Goal: Task Accomplishment & Management: Manage account settings

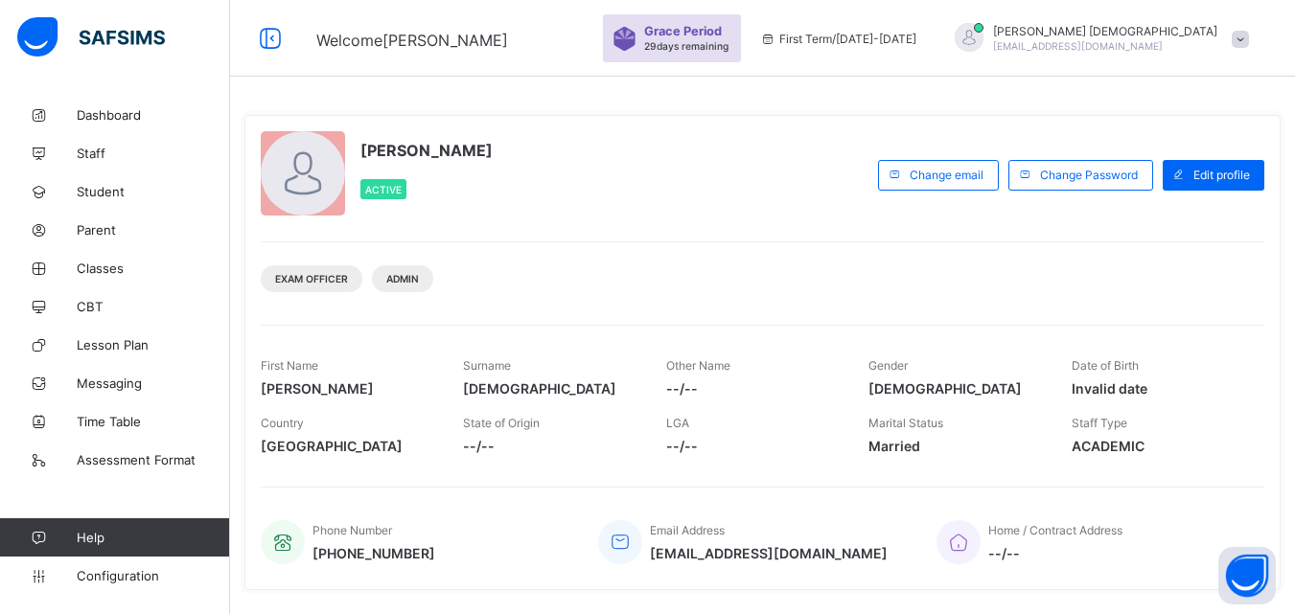
click at [85, 152] on span "Staff" at bounding box center [153, 153] width 153 height 15
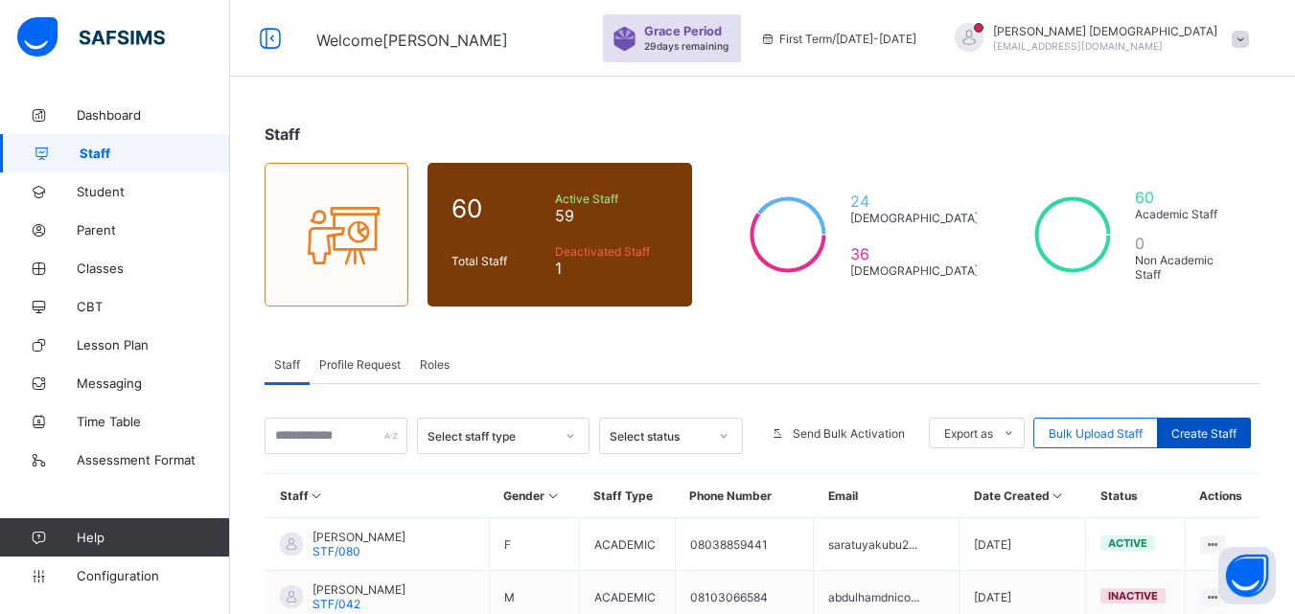
click at [1204, 436] on span "Create Staff" at bounding box center [1203, 434] width 65 height 14
select select "**"
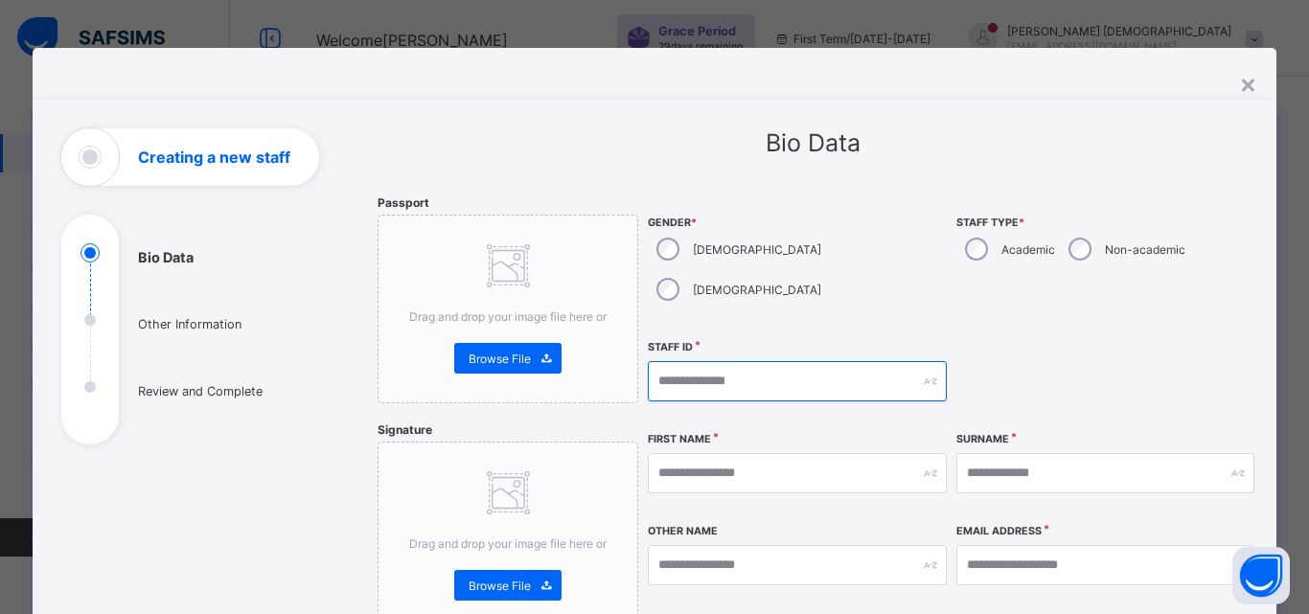
click at [908, 361] on input "text" at bounding box center [797, 381] width 298 height 40
click at [792, 361] on input "text" at bounding box center [797, 381] width 298 height 40
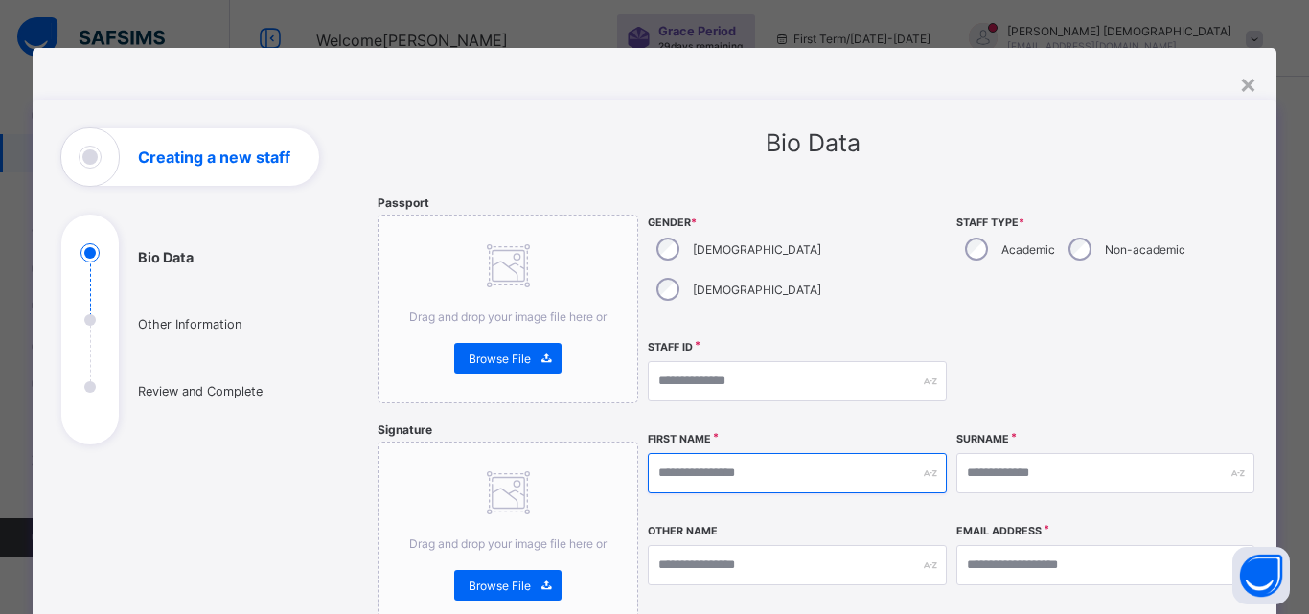
click at [788, 453] on input "text" at bounding box center [797, 473] width 298 height 40
type input "********"
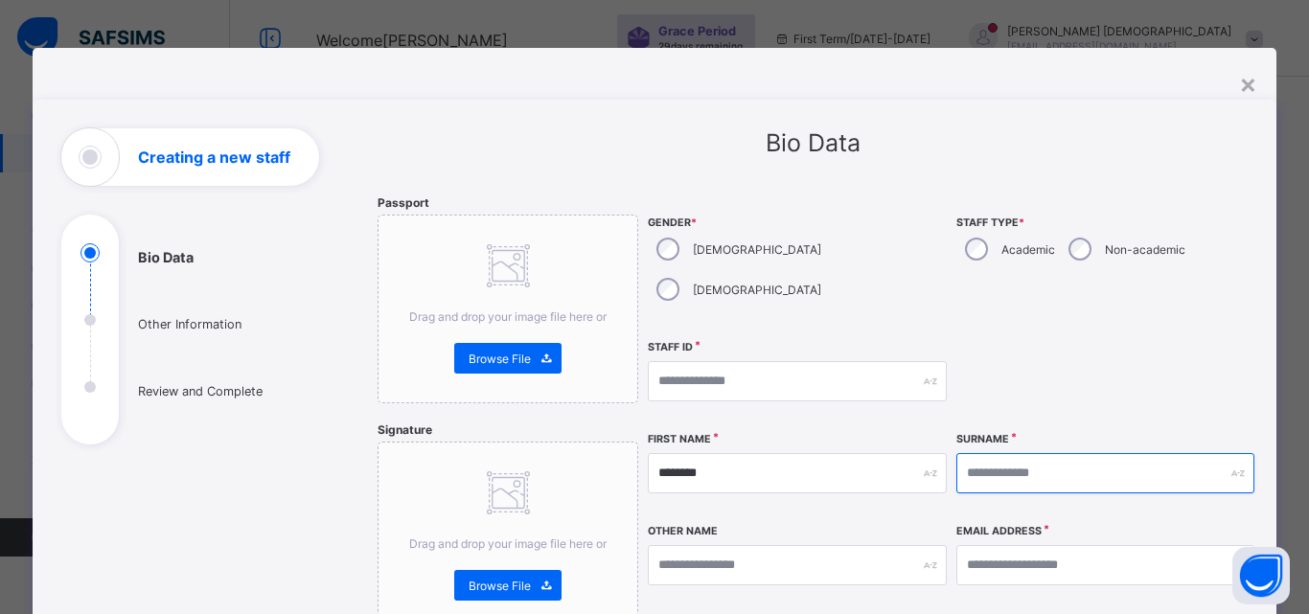
click at [1078, 453] on input "text" at bounding box center [1106, 473] width 298 height 40
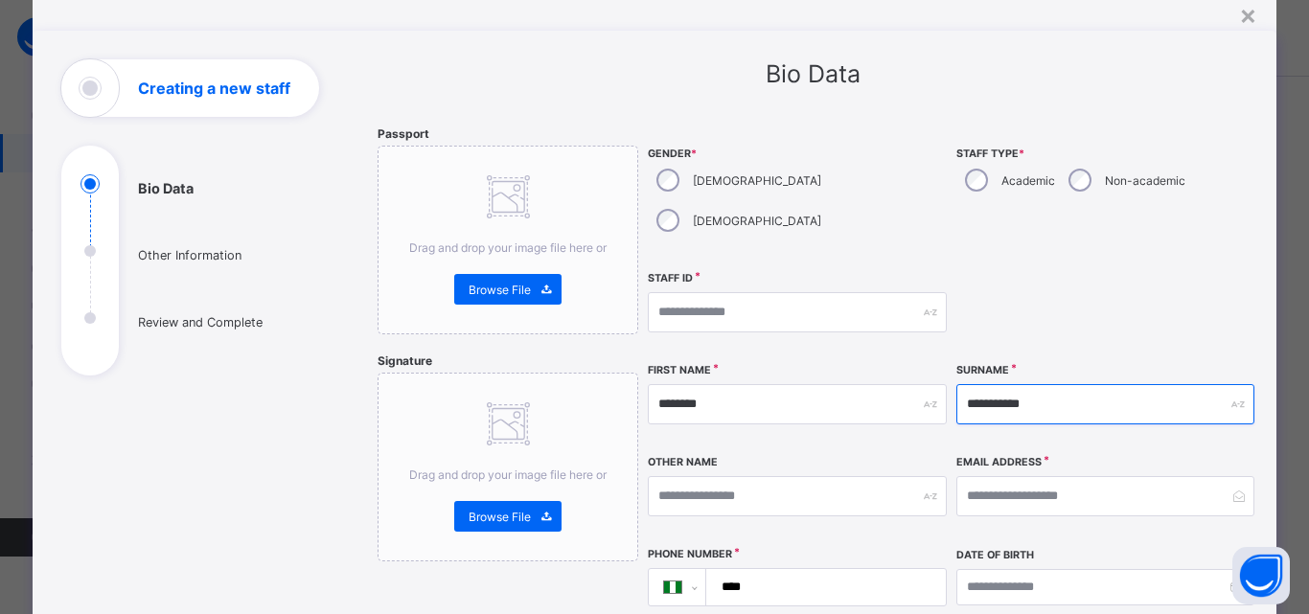
type input "**********"
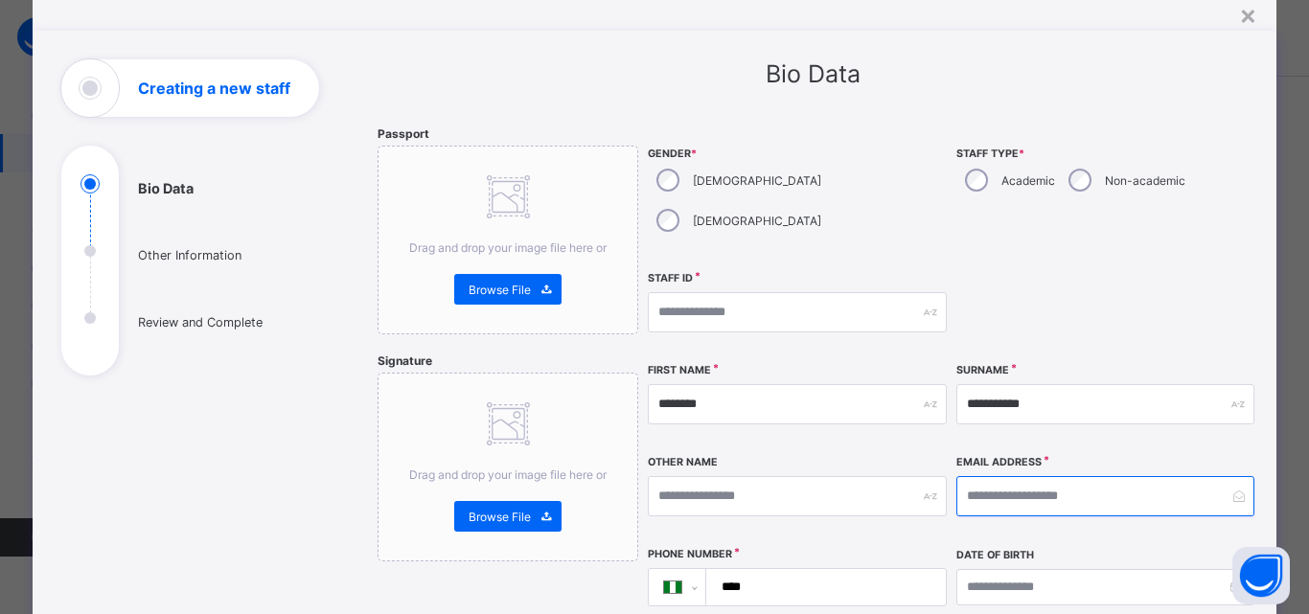
click at [1090, 476] on input "email" at bounding box center [1106, 496] width 298 height 40
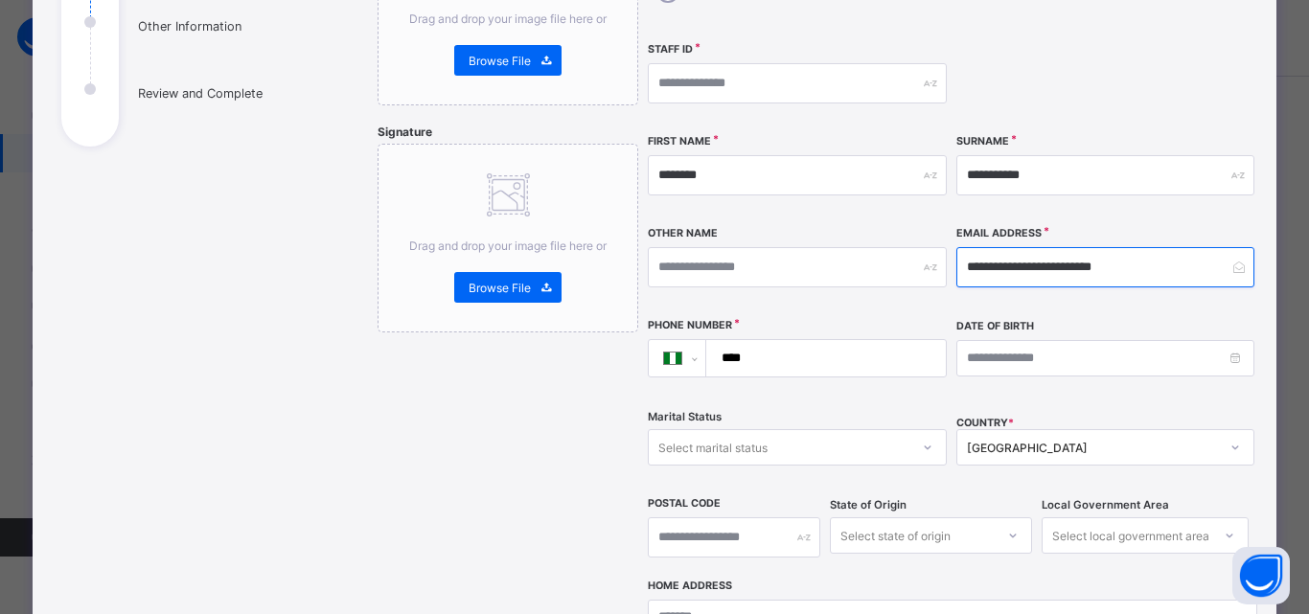
scroll to position [320, 0]
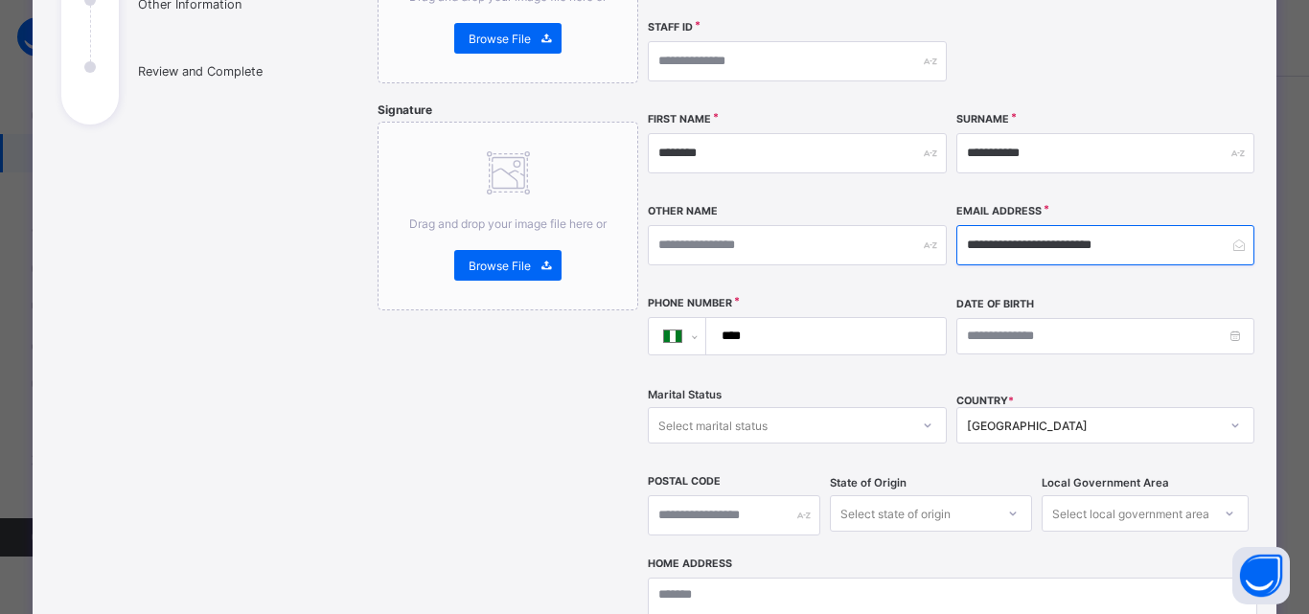
type input "**********"
click at [805, 318] on input "****" at bounding box center [822, 336] width 224 height 36
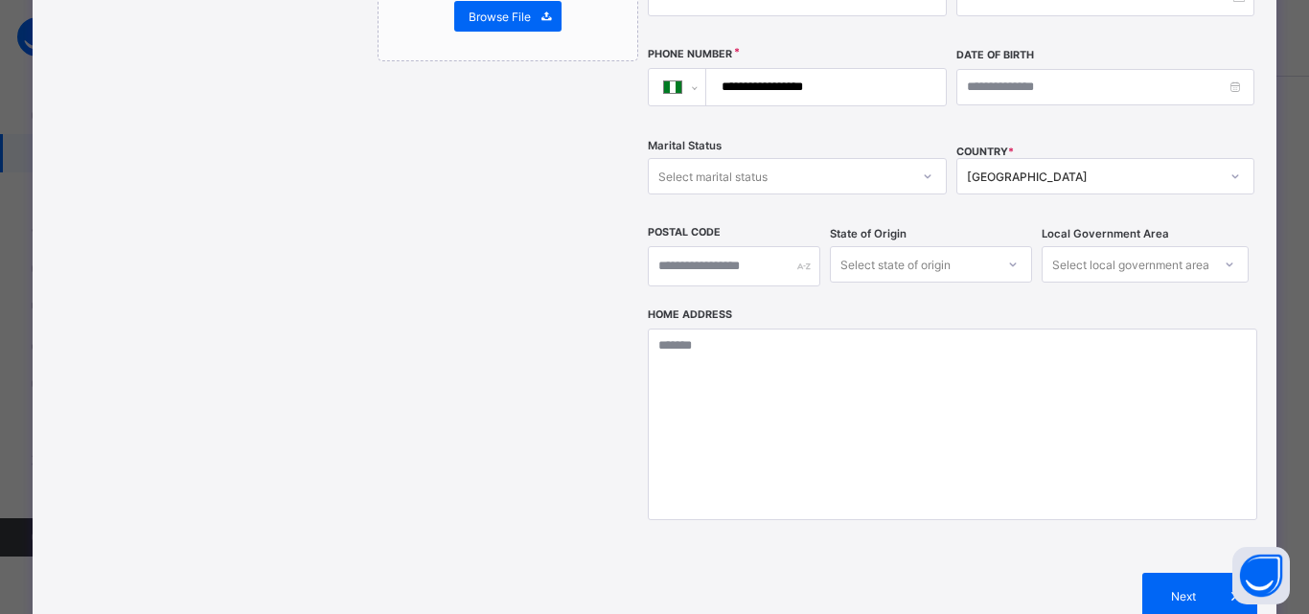
scroll to position [622, 0]
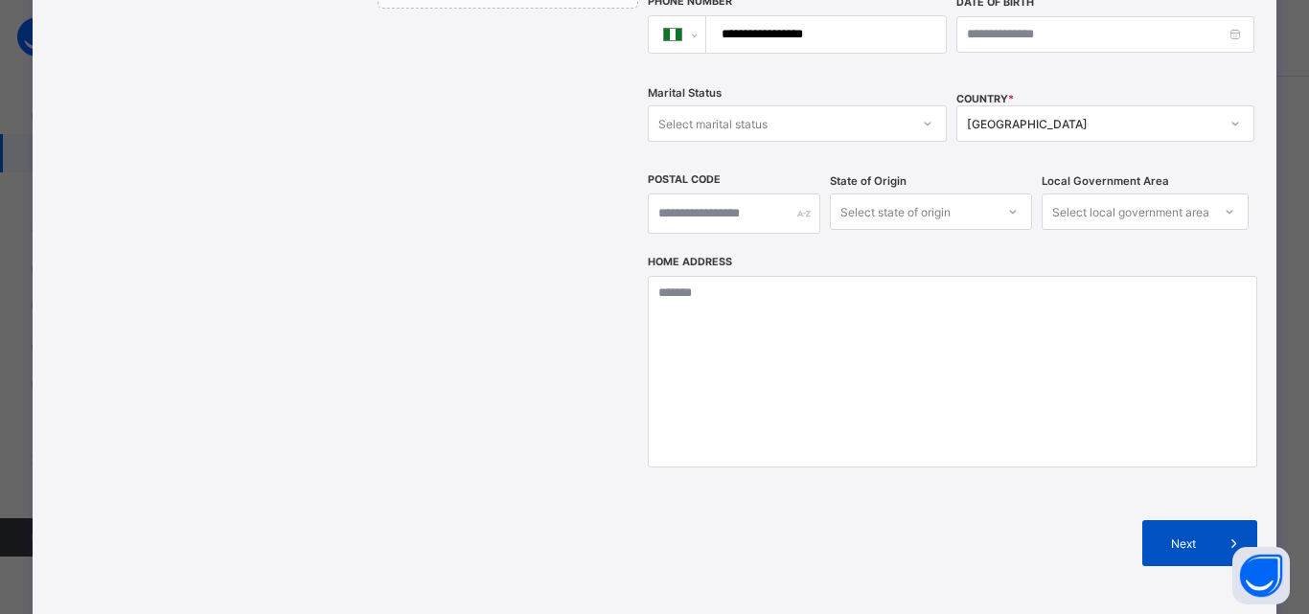
type input "**********"
click at [1212, 521] on span at bounding box center [1235, 544] width 46 height 46
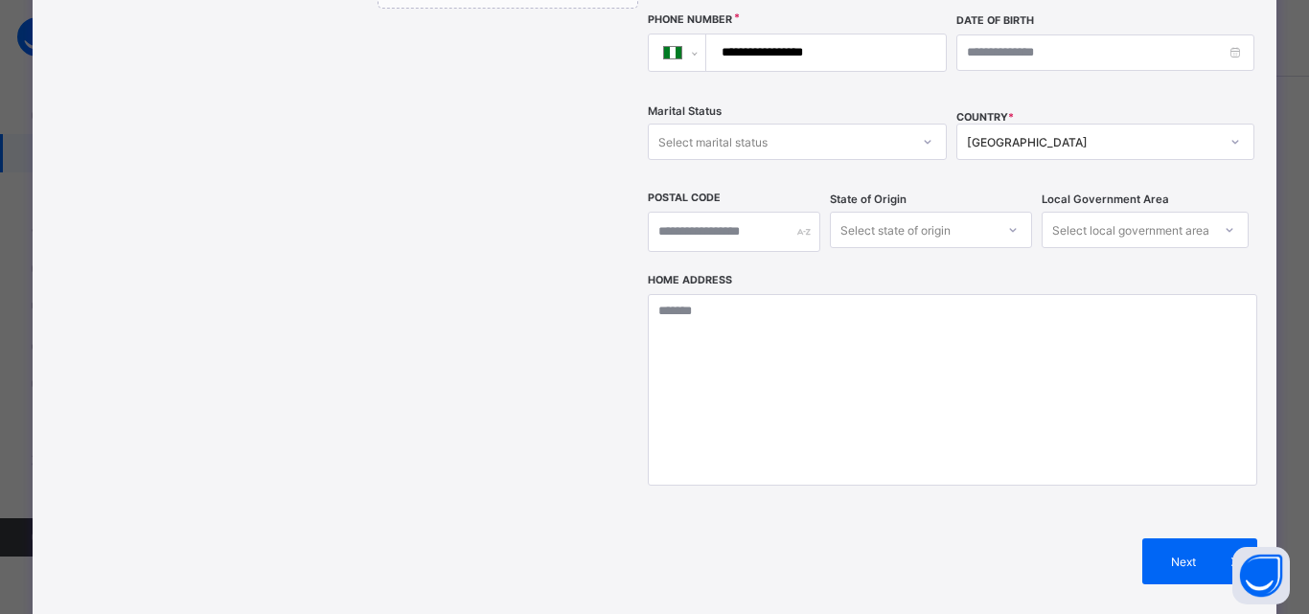
scroll to position [273, 0]
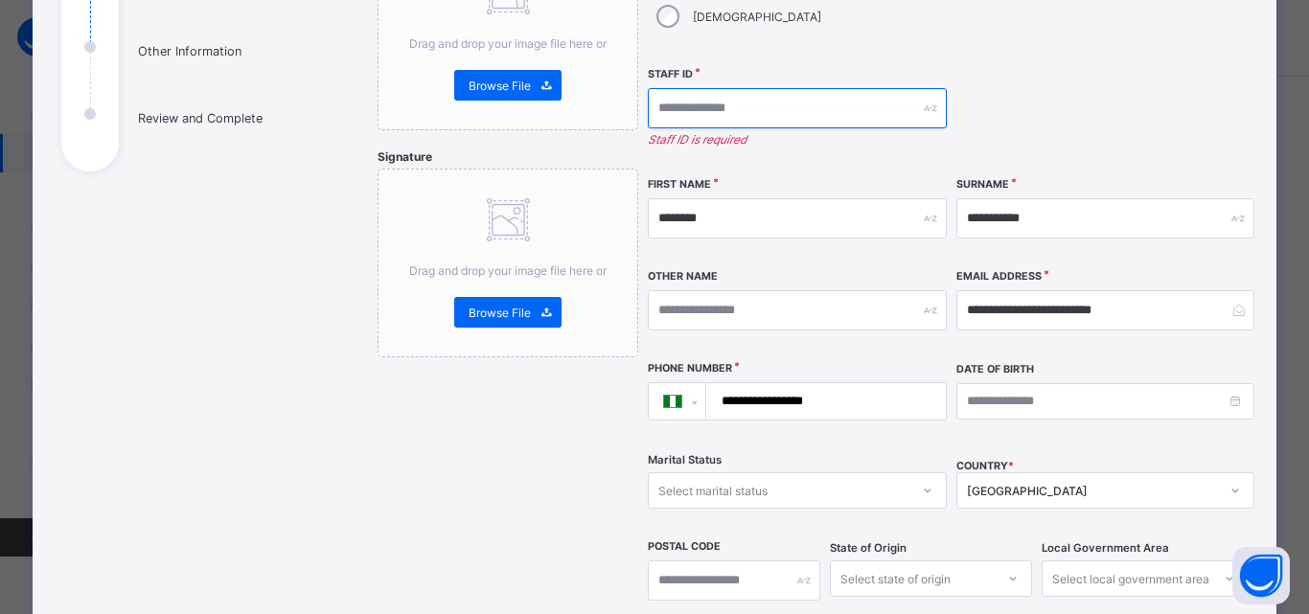
click at [776, 88] on input "text" at bounding box center [797, 108] width 298 height 40
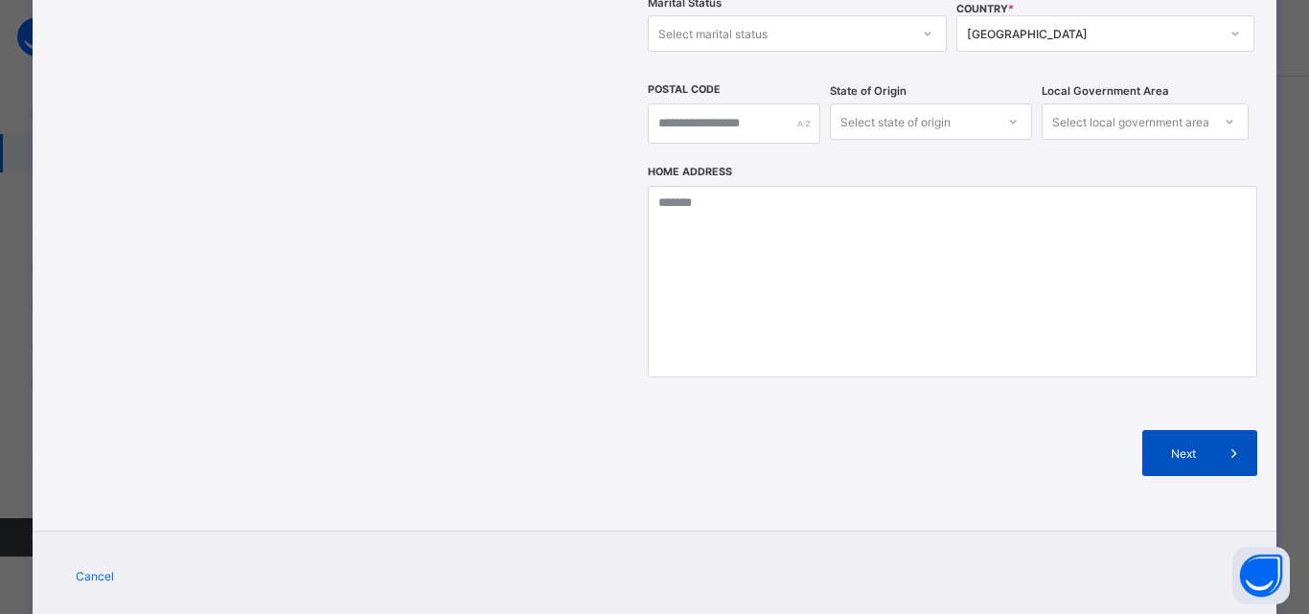
type input "**********"
click at [1212, 430] on span at bounding box center [1235, 453] width 46 height 46
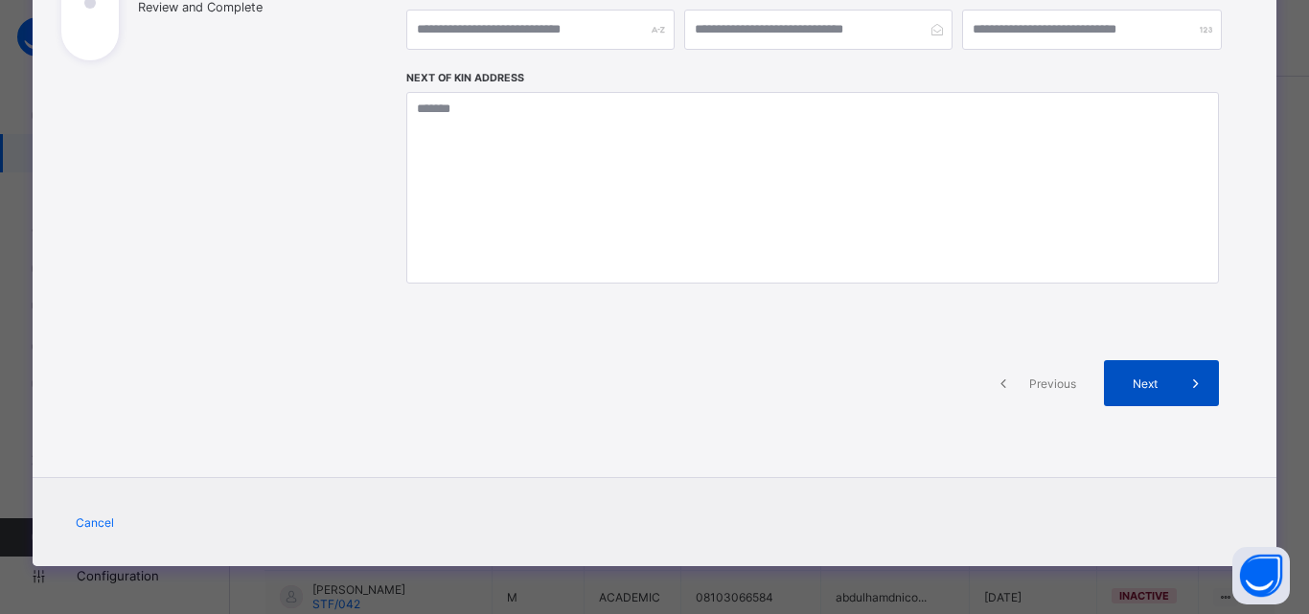
click at [1186, 383] on icon at bounding box center [1196, 383] width 21 height 19
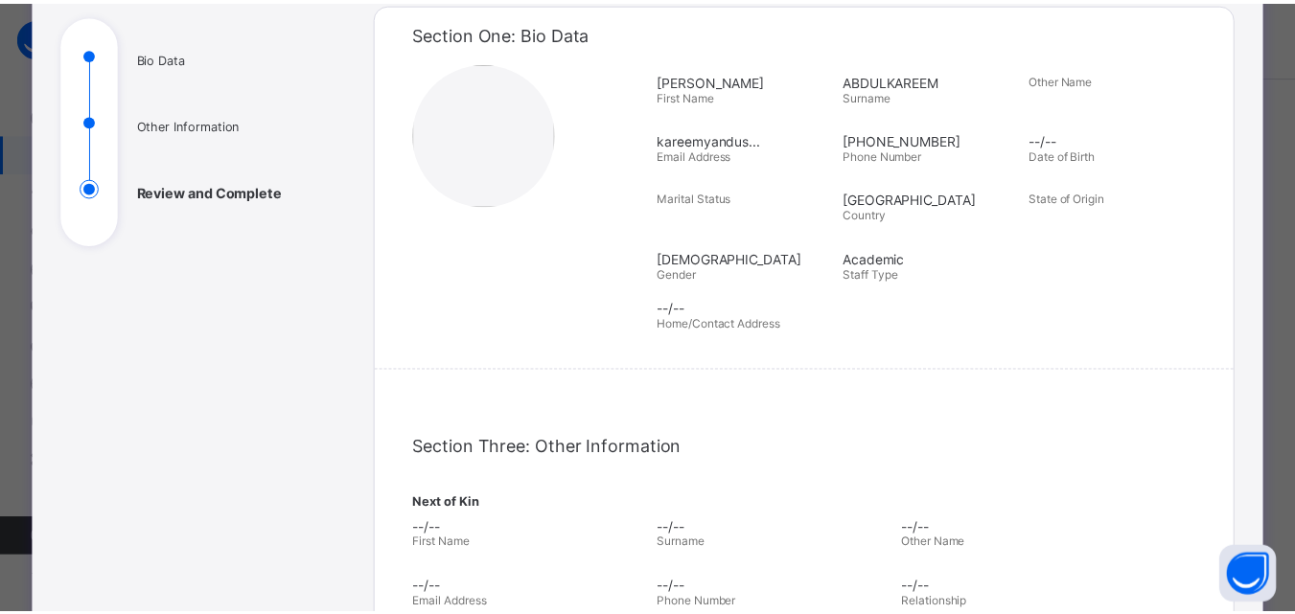
scroll to position [652, 0]
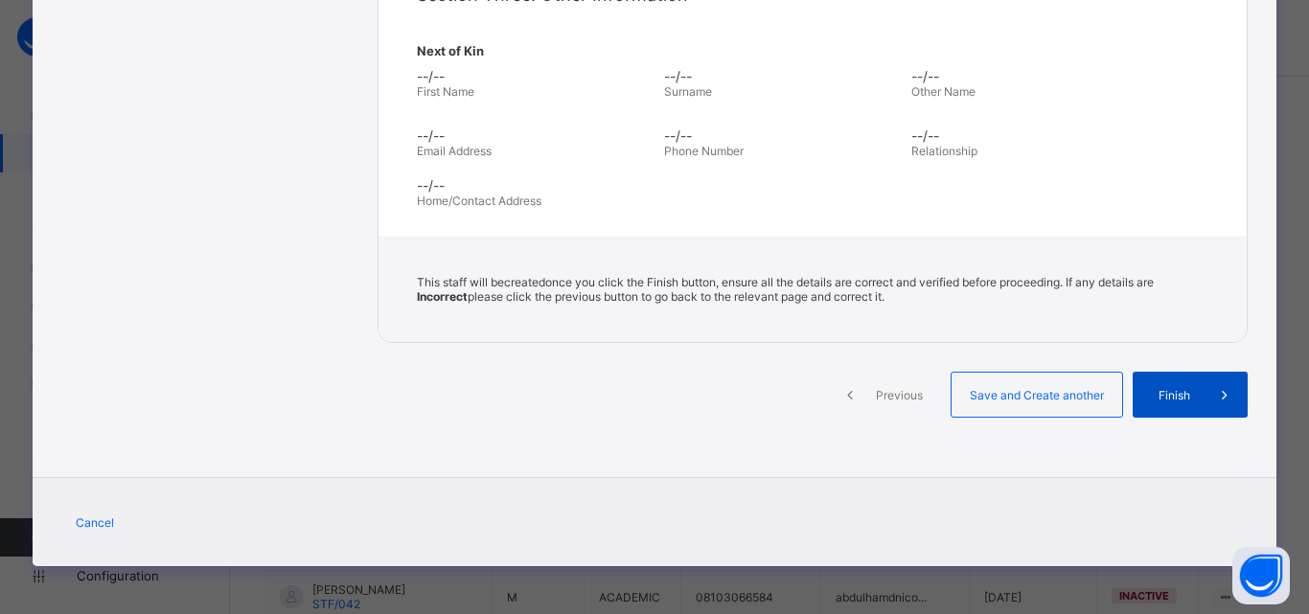
click at [1191, 397] on span "Finish" at bounding box center [1174, 395] width 55 height 14
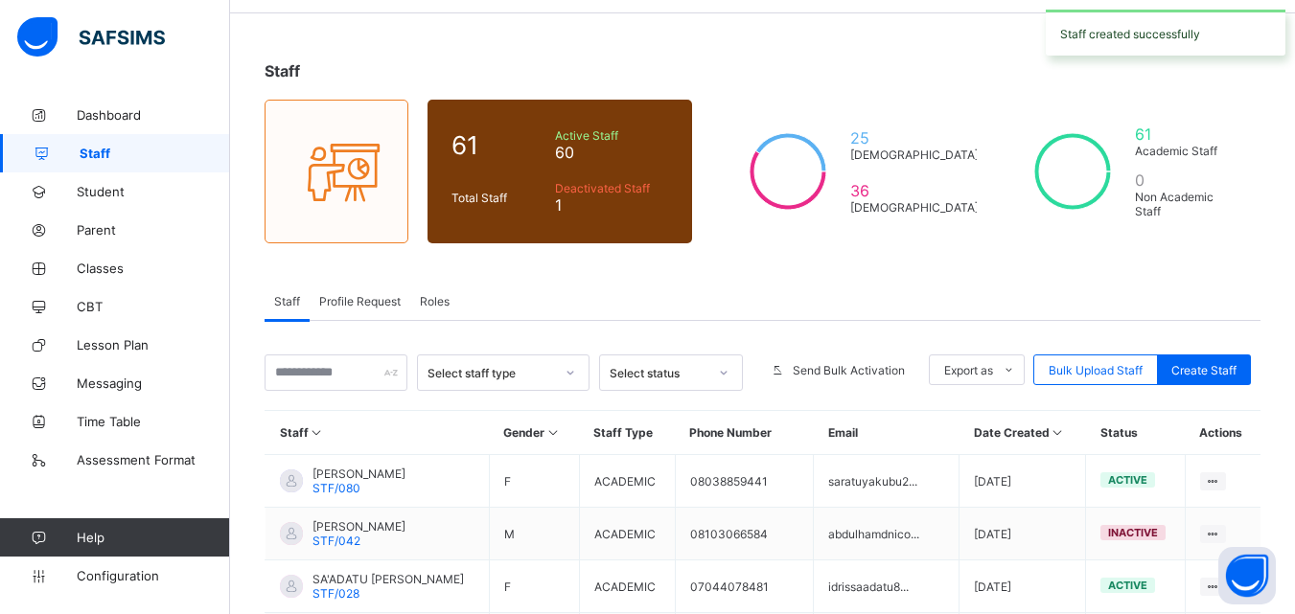
scroll to position [171, 0]
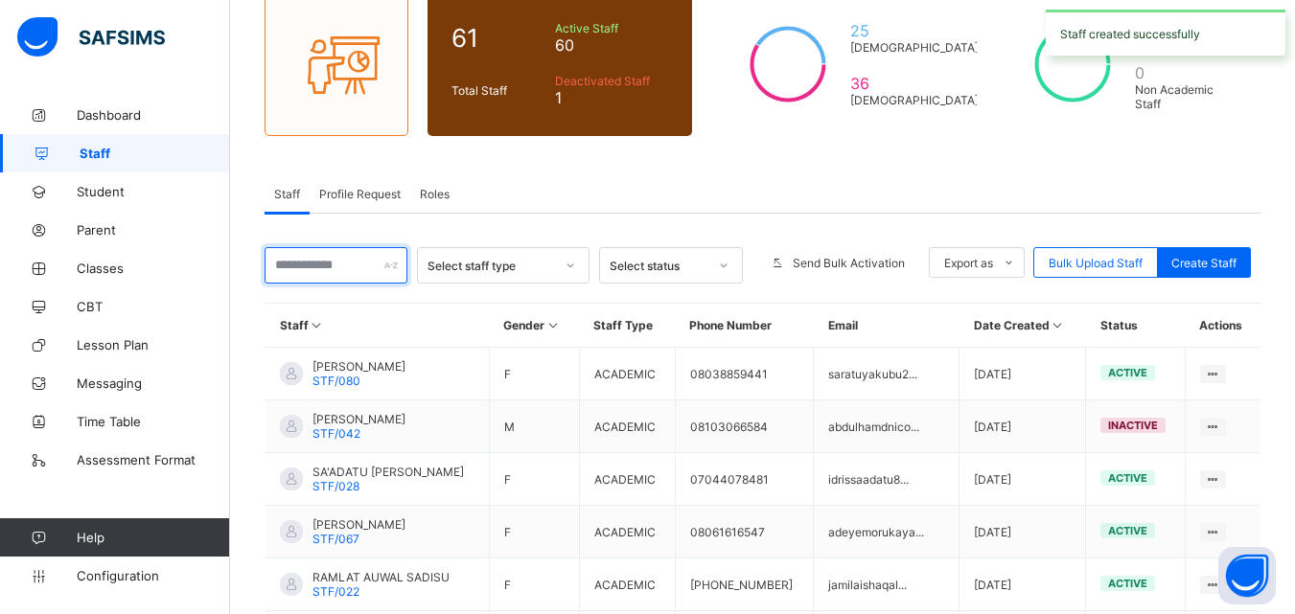
click at [345, 262] on input "text" at bounding box center [336, 265] width 143 height 36
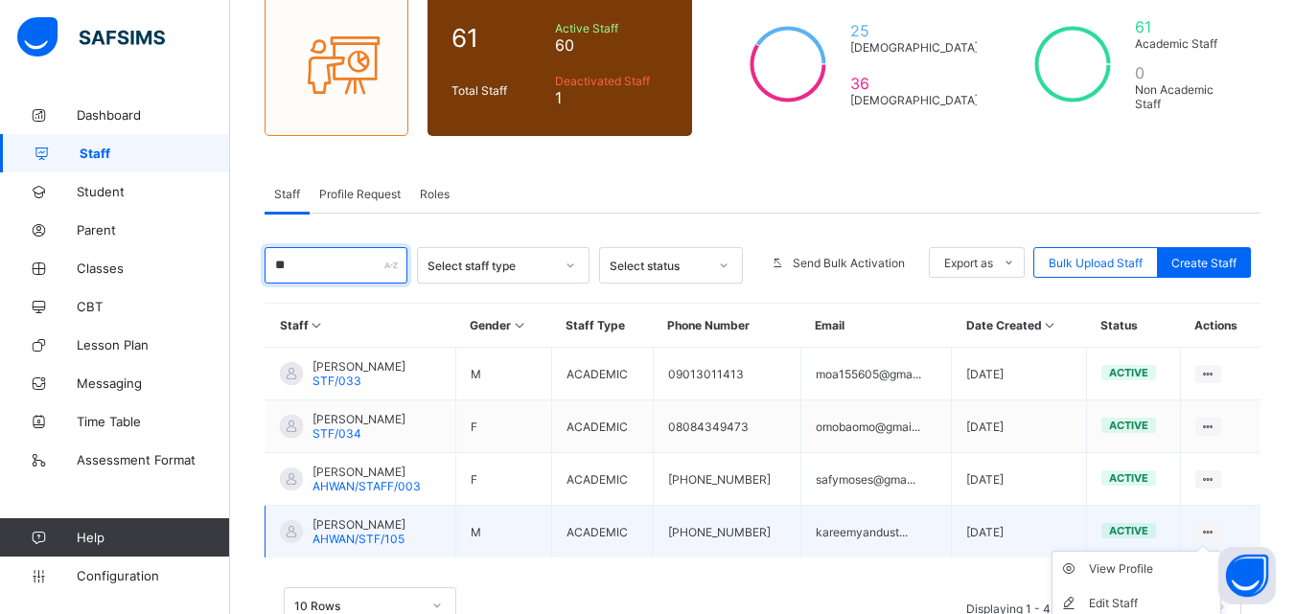
type input "**"
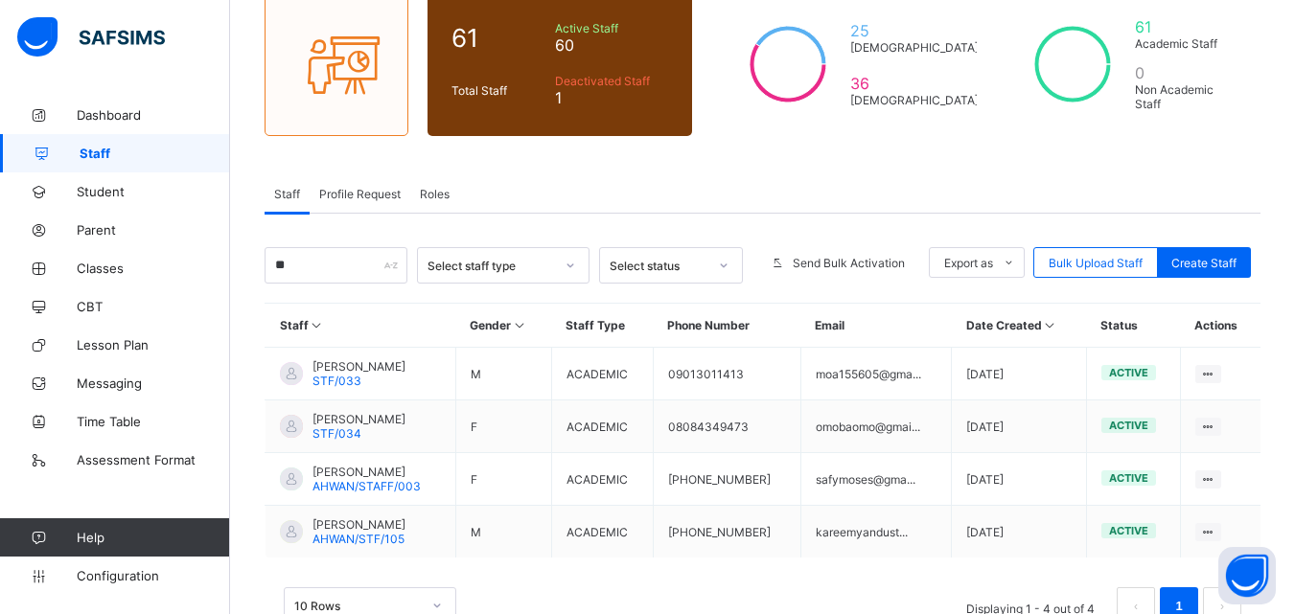
scroll to position [230, 0]
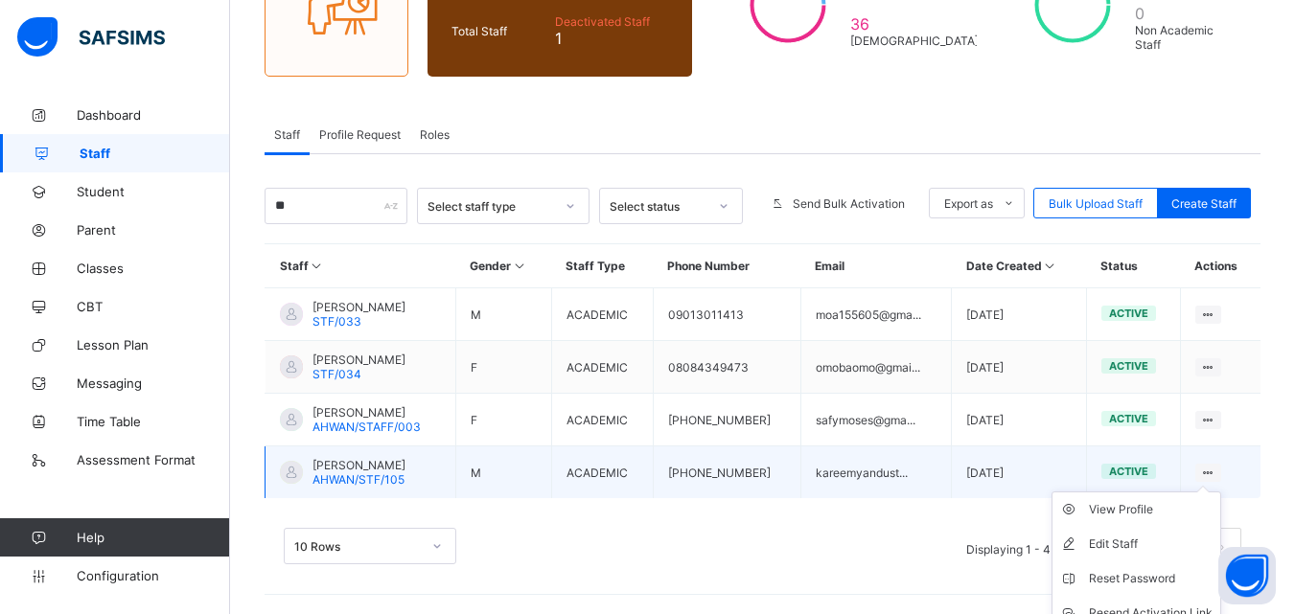
click at [1221, 492] on ul "View Profile Edit Staff Reset Password Resend Activation Link Change Email Dele…" at bounding box center [1137, 596] width 170 height 209
click at [1191, 521] on li "View Profile" at bounding box center [1137, 510] width 168 height 35
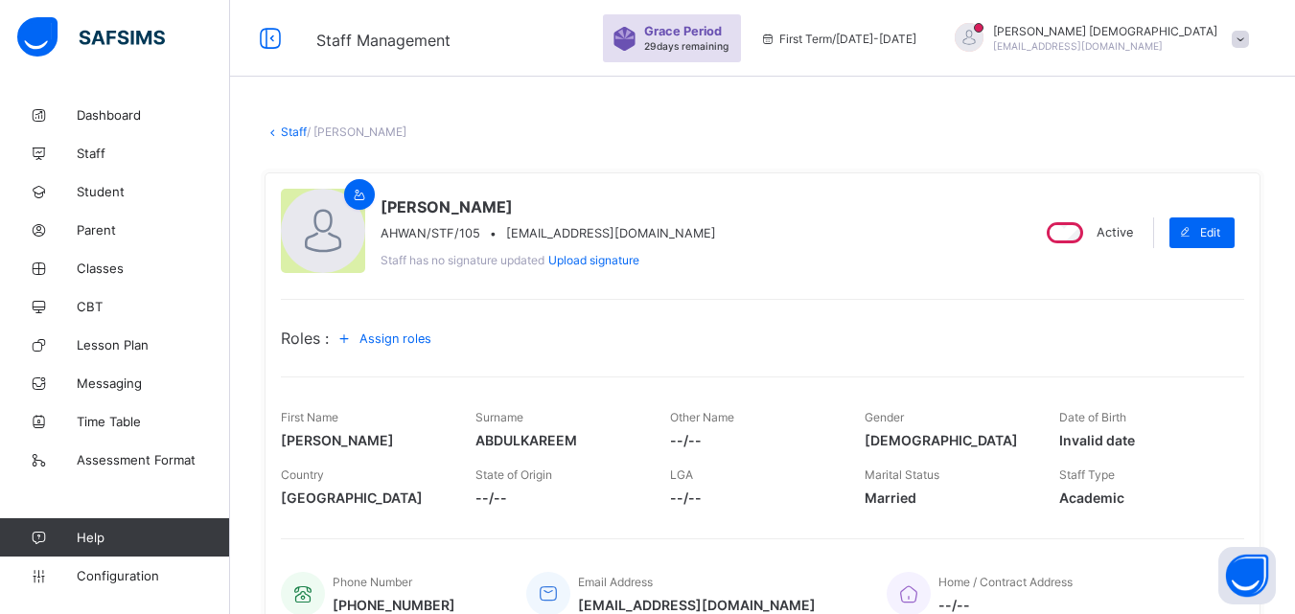
click at [415, 339] on span "Assign roles" at bounding box center [395, 339] width 72 height 14
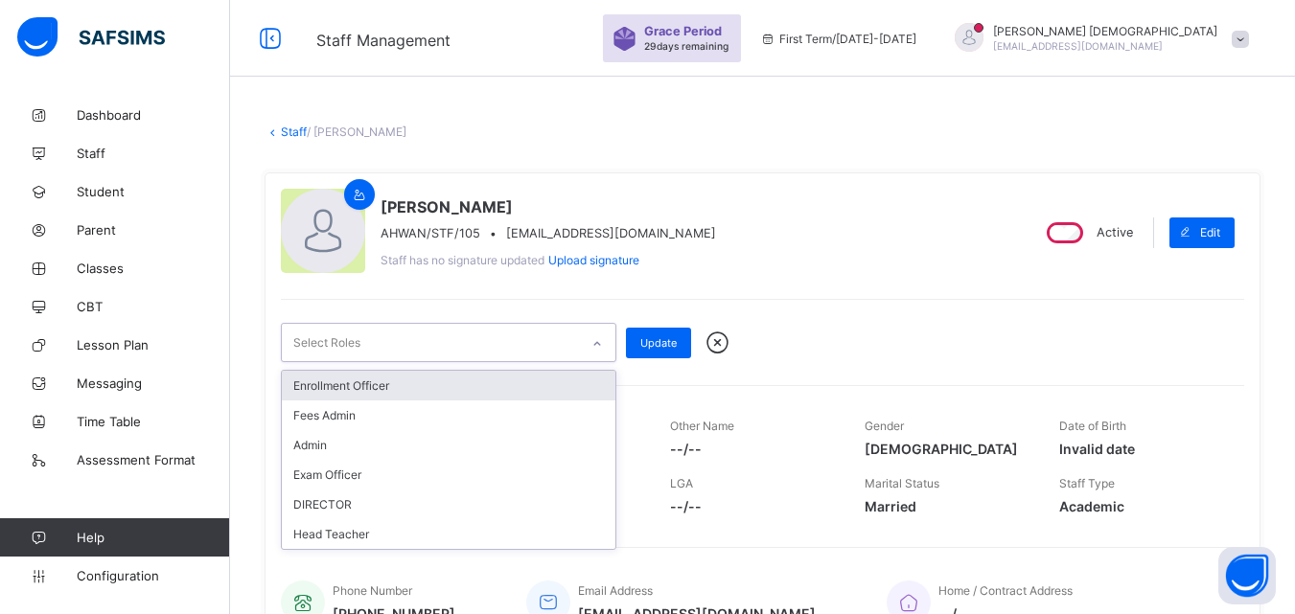
click at [431, 342] on div "Select Roles" at bounding box center [430, 342] width 297 height 37
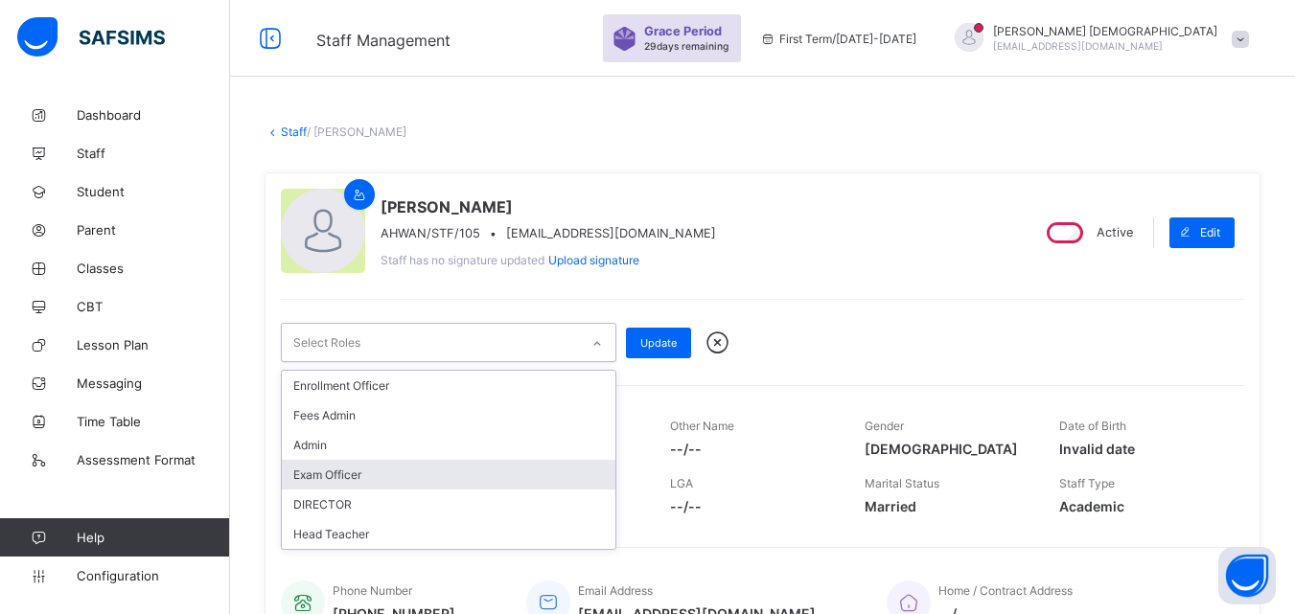
click at [411, 475] on div "Exam Officer" at bounding box center [449, 475] width 334 height 30
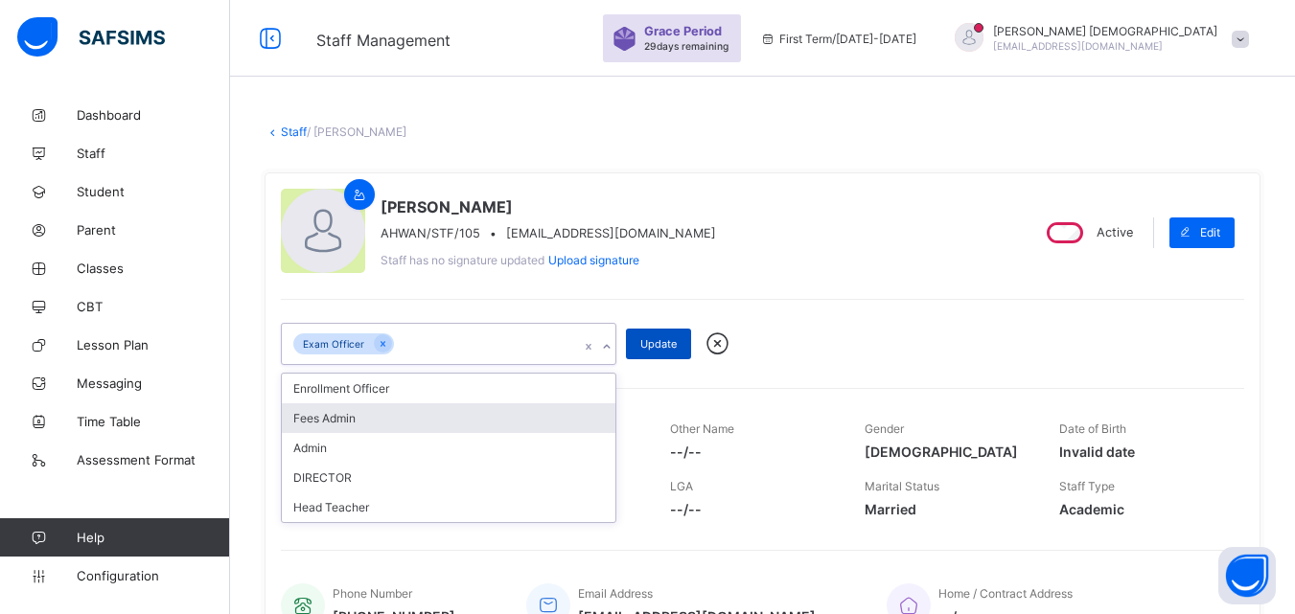
click at [670, 350] on span "Update" at bounding box center [658, 343] width 36 height 13
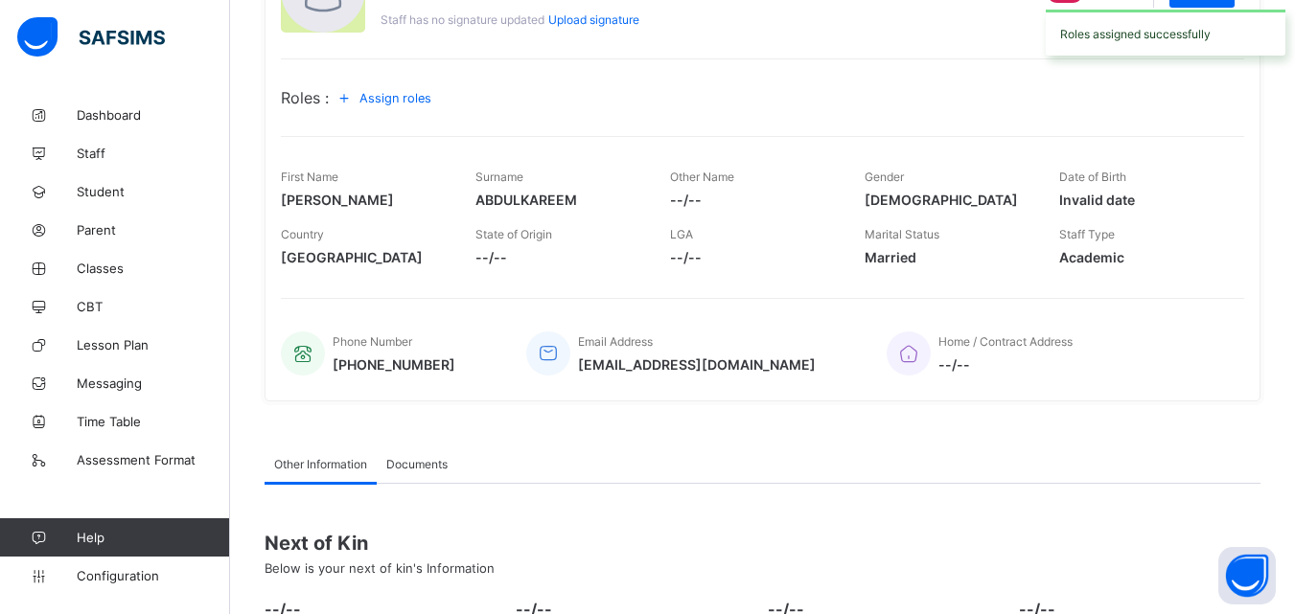
scroll to position [259, 0]
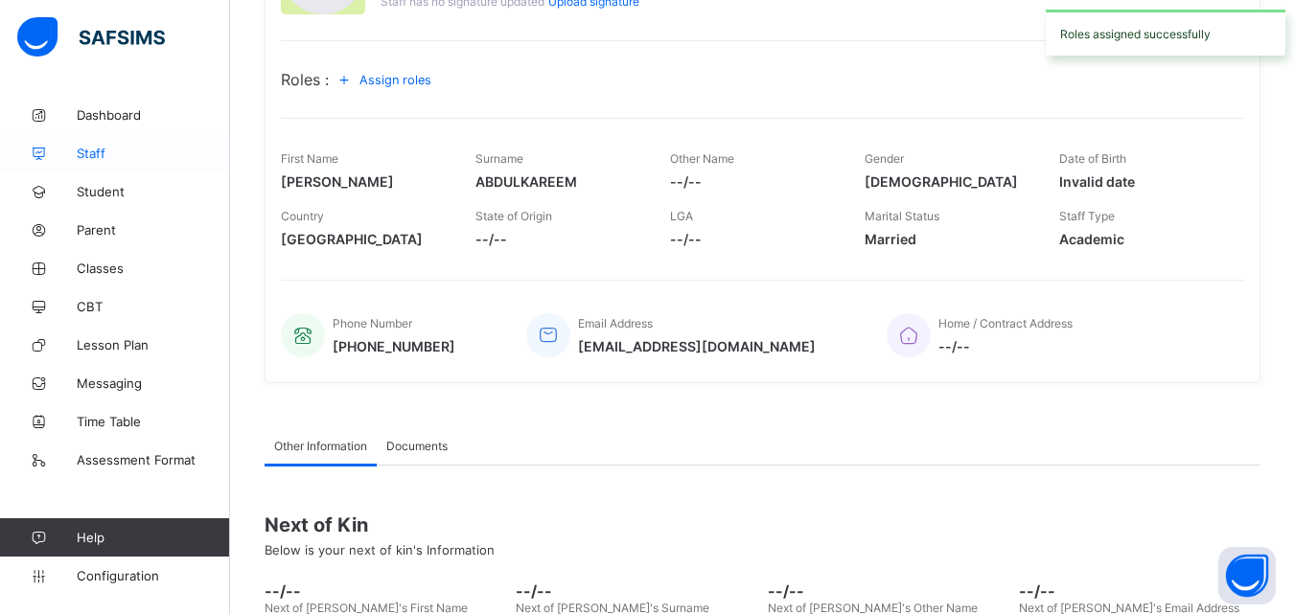
click at [103, 154] on span "Staff" at bounding box center [153, 153] width 153 height 15
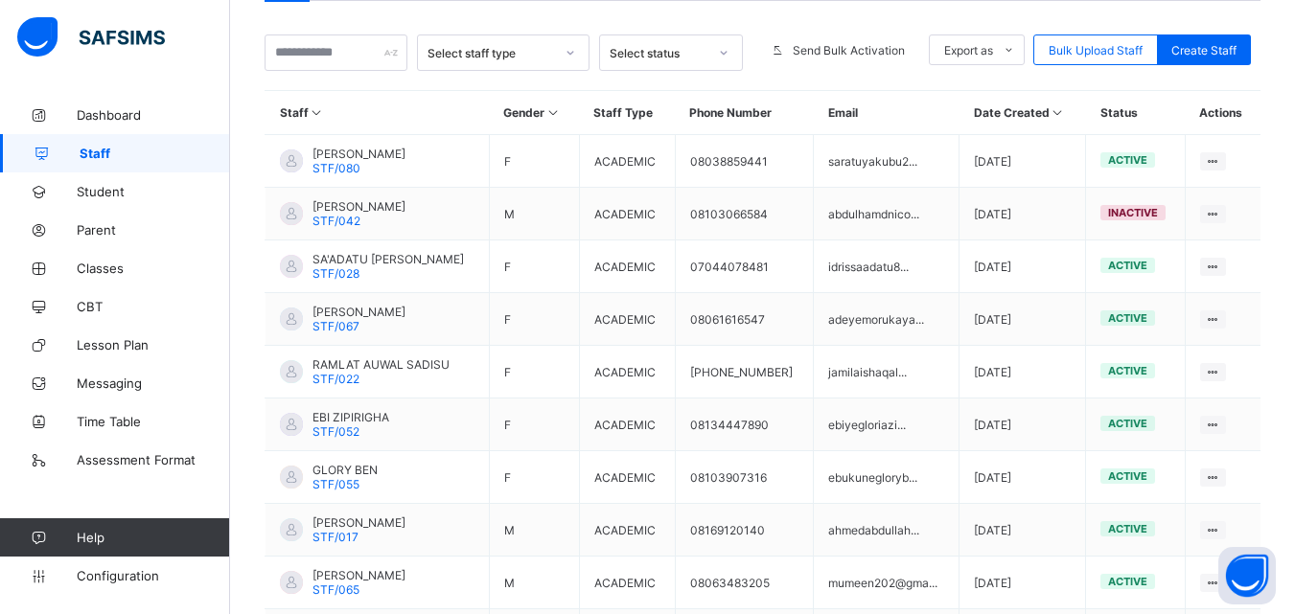
scroll to position [412, 0]
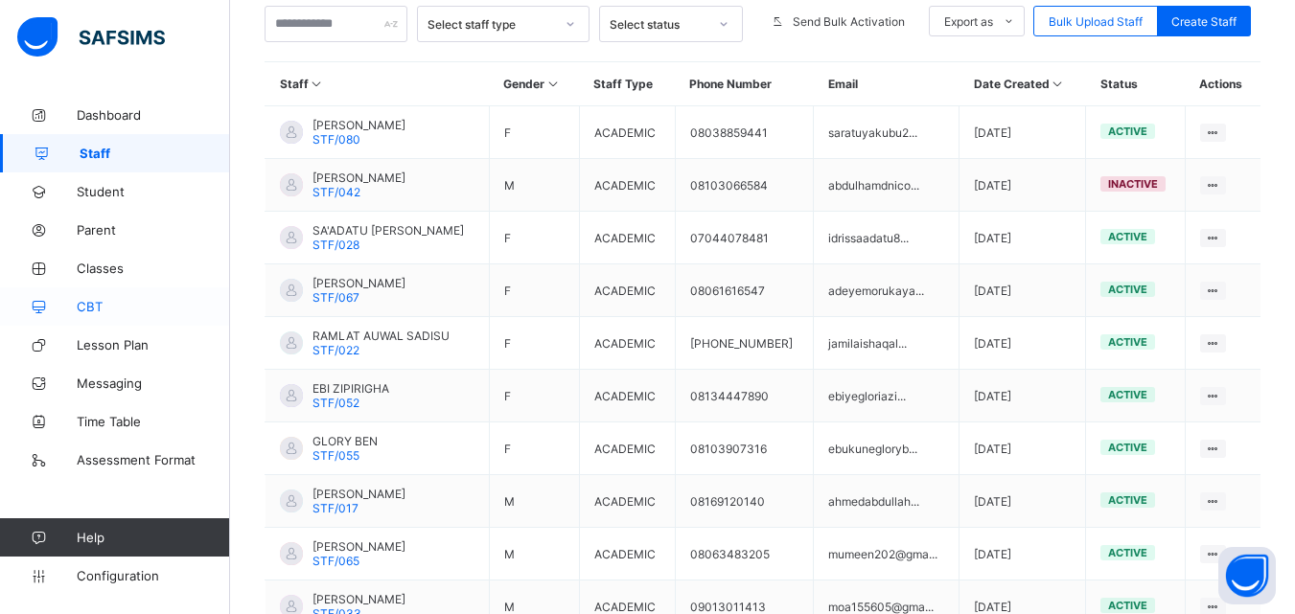
click at [229, 323] on link "CBT" at bounding box center [115, 307] width 230 height 38
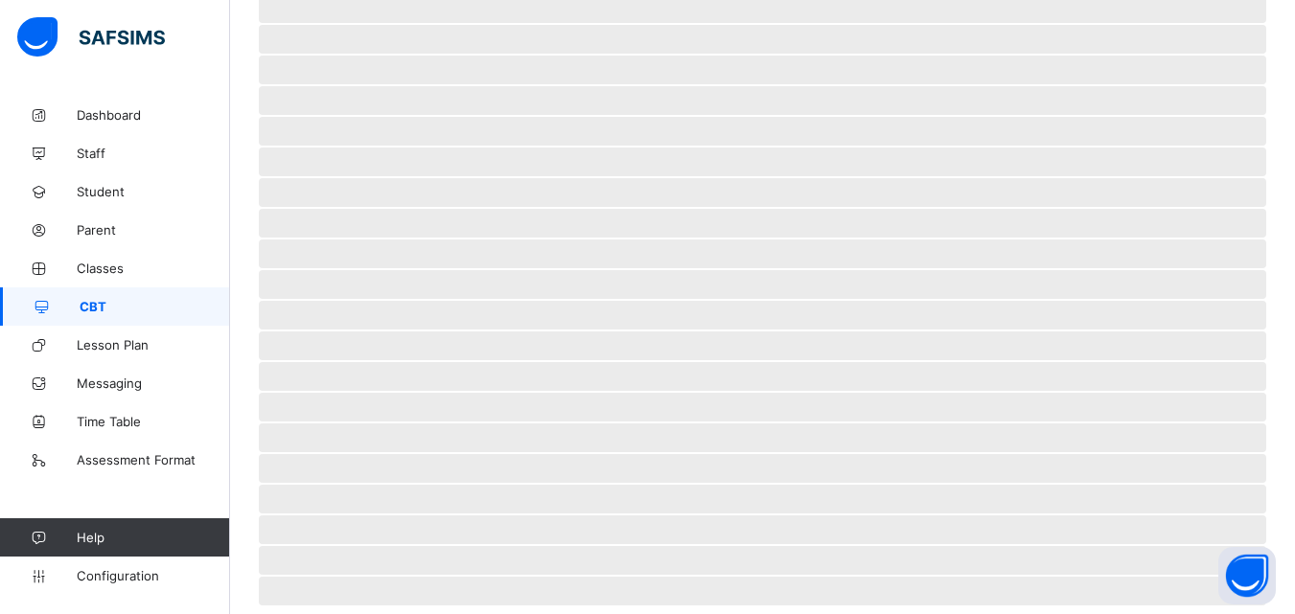
click at [90, 319] on link "CBT" at bounding box center [115, 307] width 230 height 38
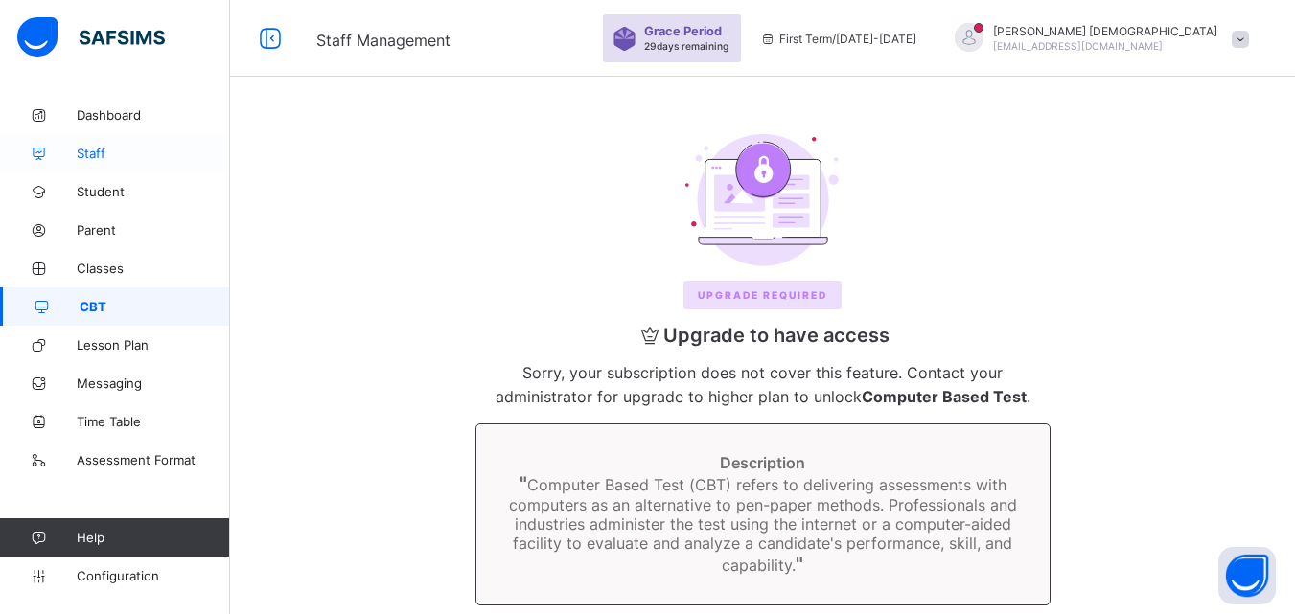
click at [91, 157] on span "Staff" at bounding box center [153, 153] width 153 height 15
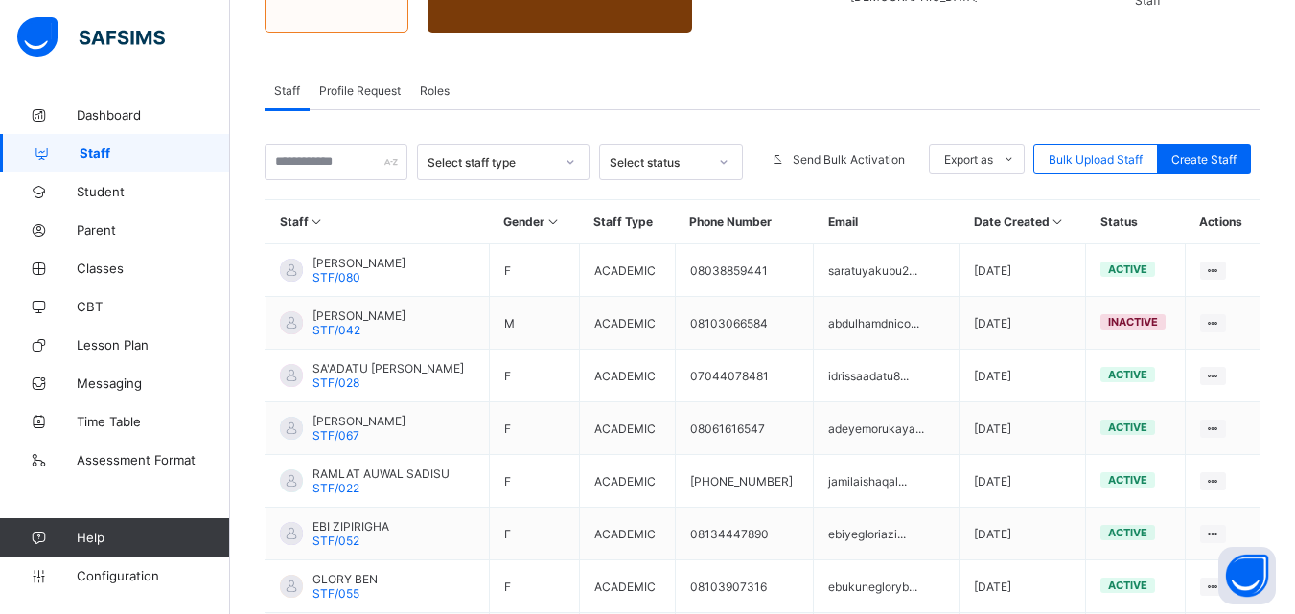
scroll to position [309, 0]
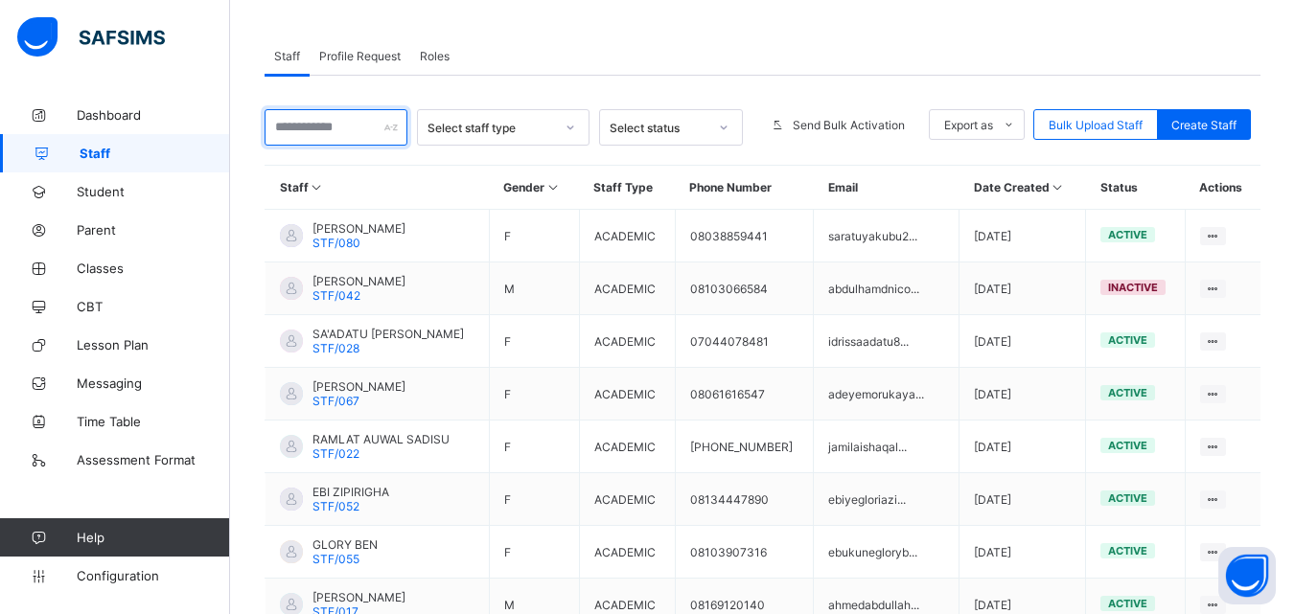
click at [335, 127] on input "text" at bounding box center [336, 127] width 143 height 36
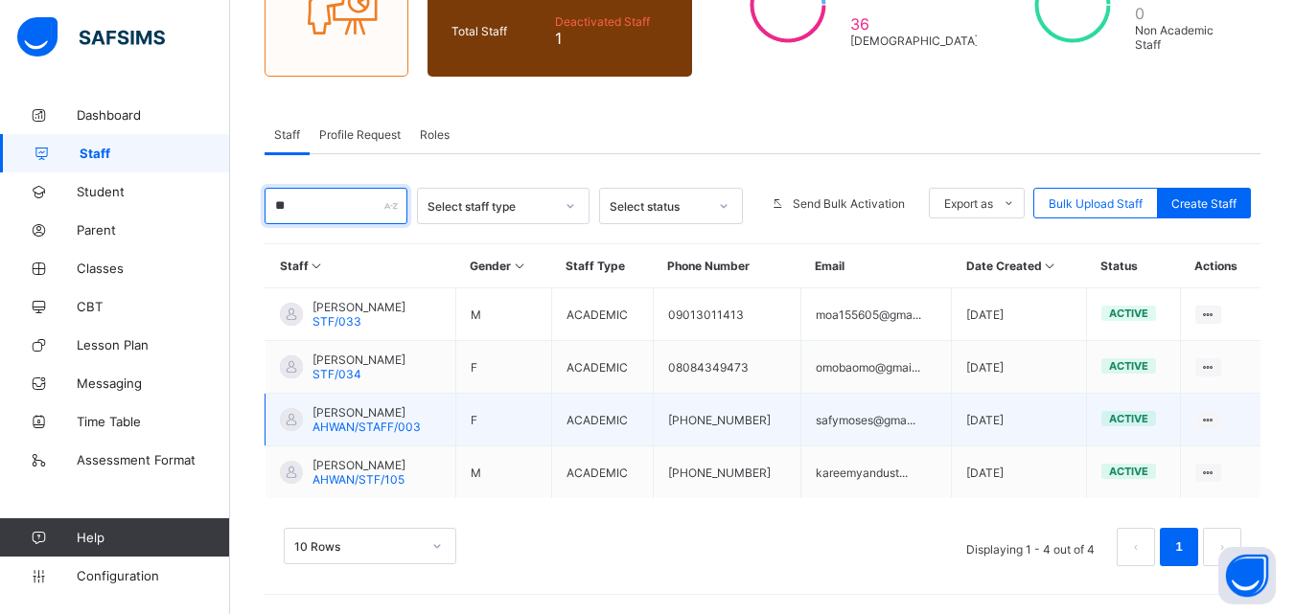
scroll to position [230, 0]
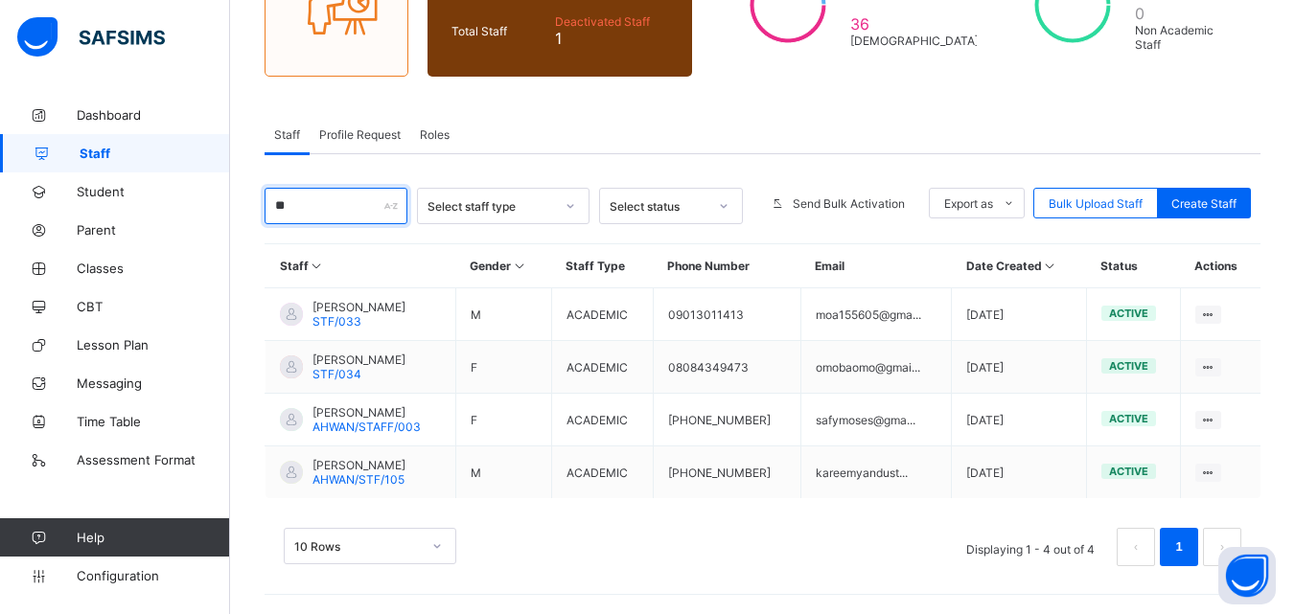
type input "**"
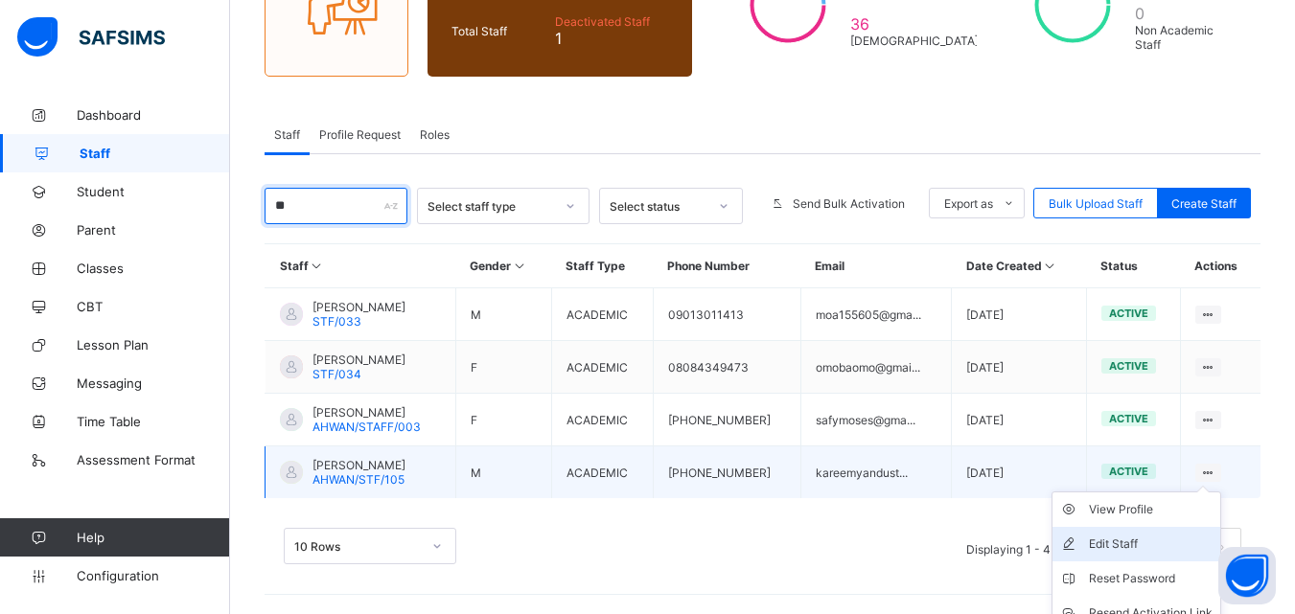
scroll to position [309, 0]
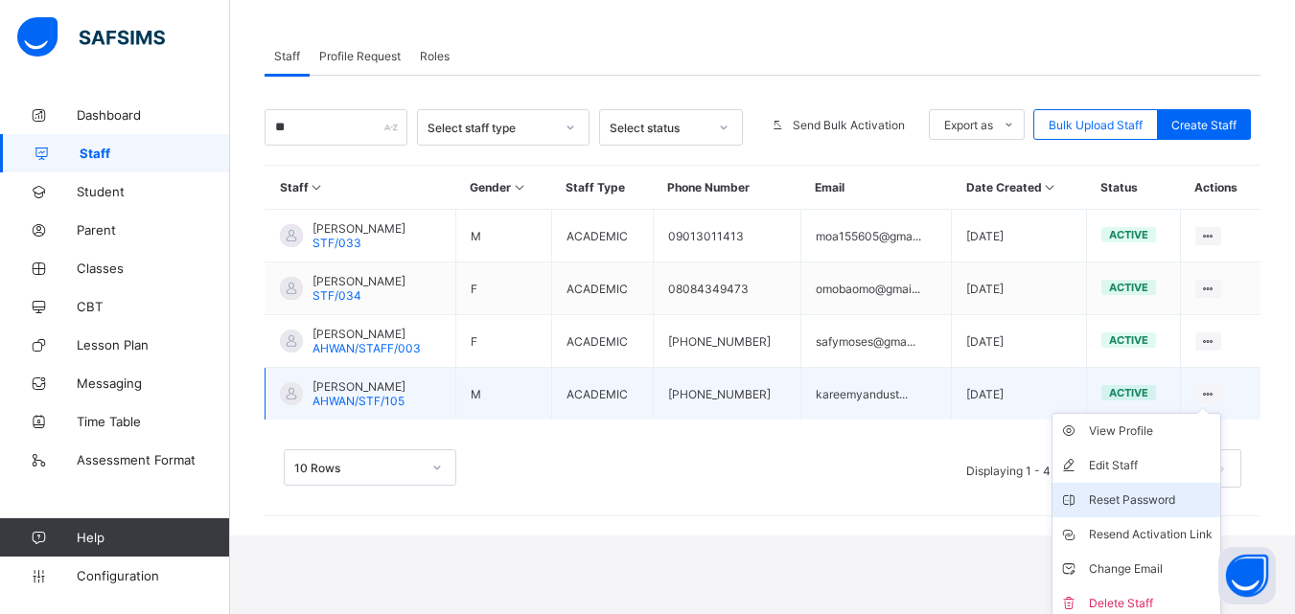
click at [1173, 501] on div "Reset Password" at bounding box center [1151, 500] width 124 height 19
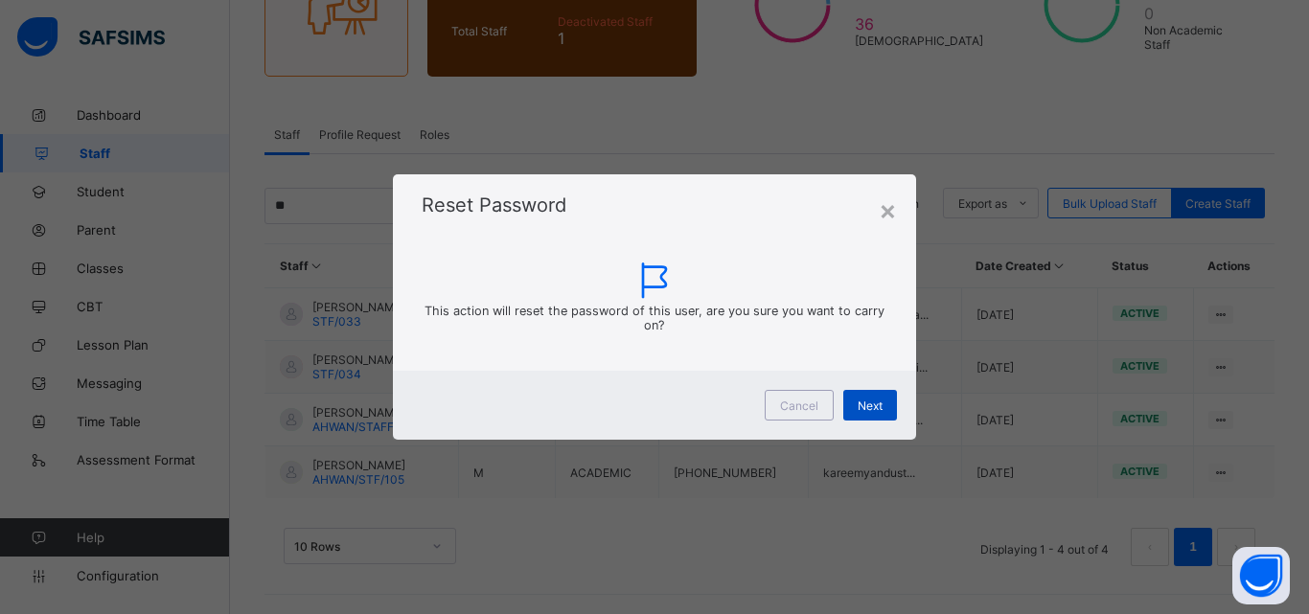
click at [864, 405] on span "Next" at bounding box center [870, 406] width 25 height 14
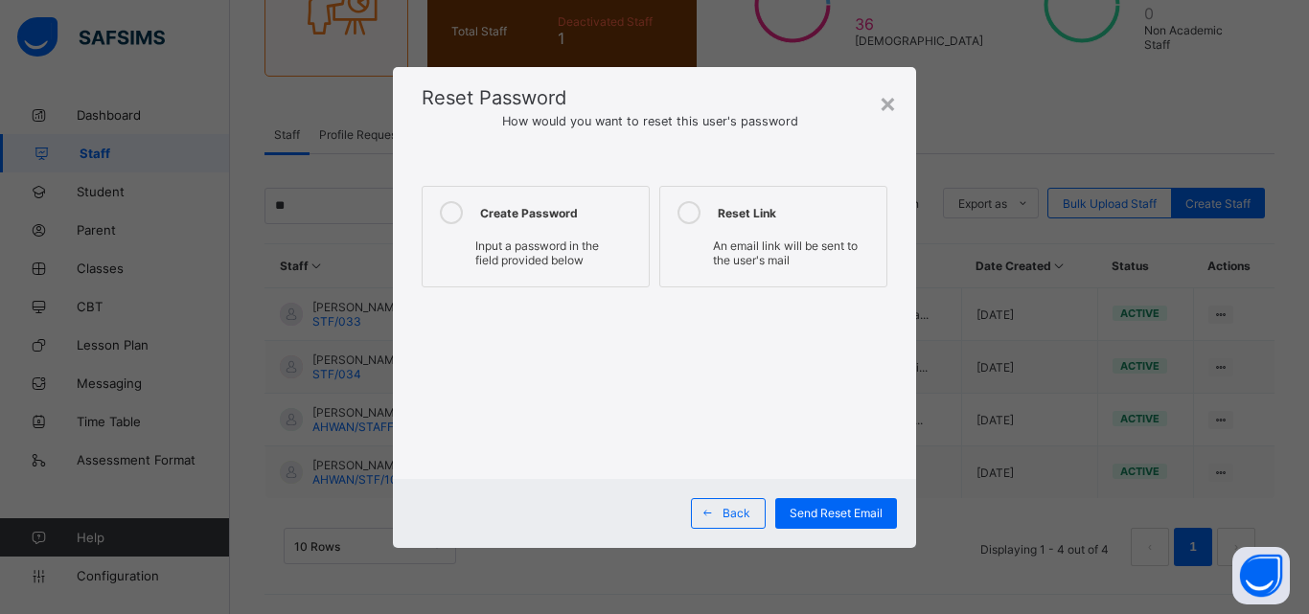
click at [438, 218] on div at bounding box center [451, 212] width 38 height 23
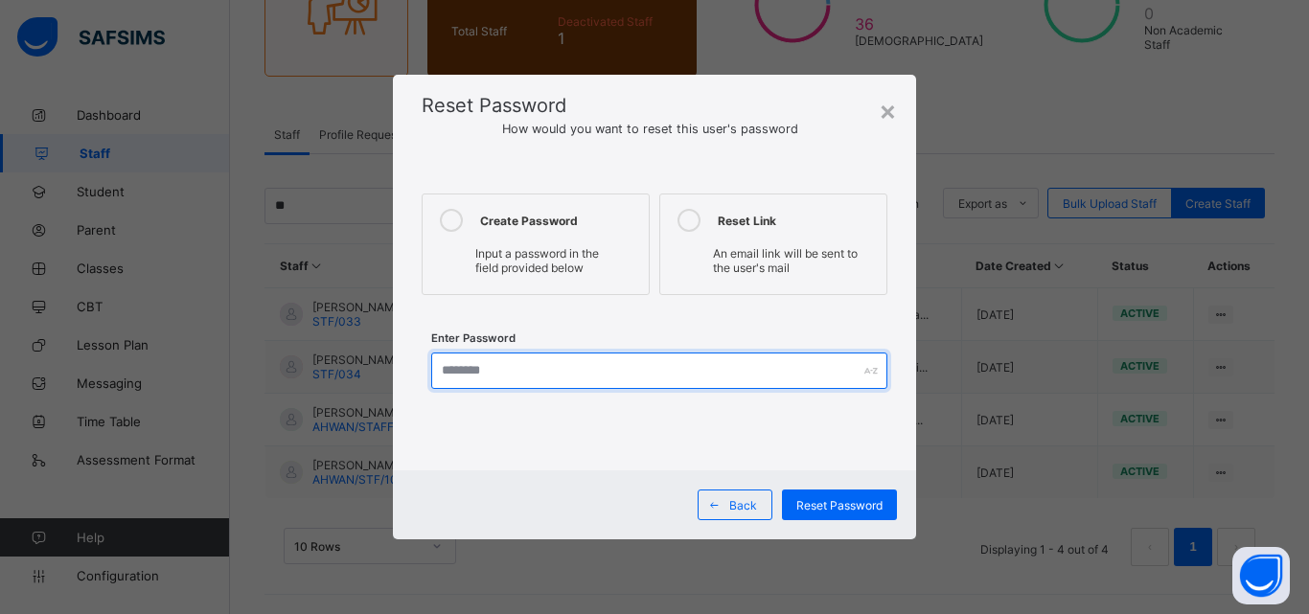
click at [451, 383] on input "text" at bounding box center [659, 371] width 456 height 36
type input "*"
type input "**********"
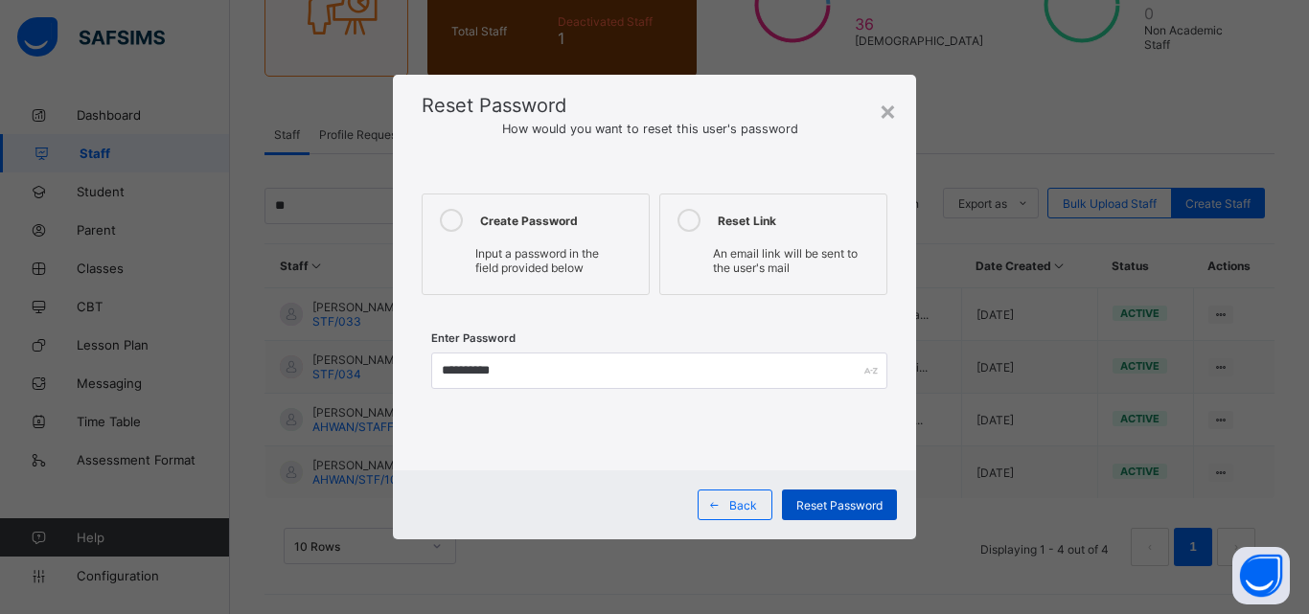
click at [818, 501] on span "Reset Password" at bounding box center [840, 505] width 86 height 14
